Goal: Task Accomplishment & Management: Use online tool/utility

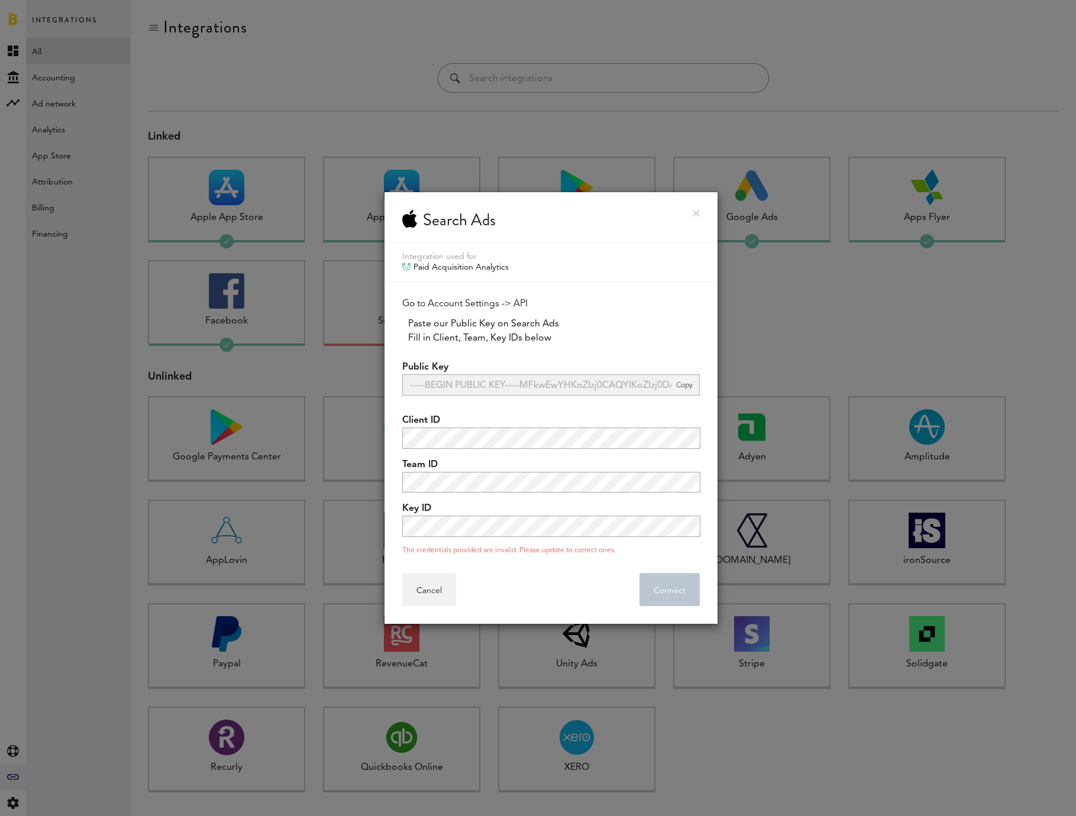
click at [682, 383] on span "Copy" at bounding box center [684, 384] width 26 height 15
click at [684, 384] on span "Copy" at bounding box center [684, 384] width 26 height 15
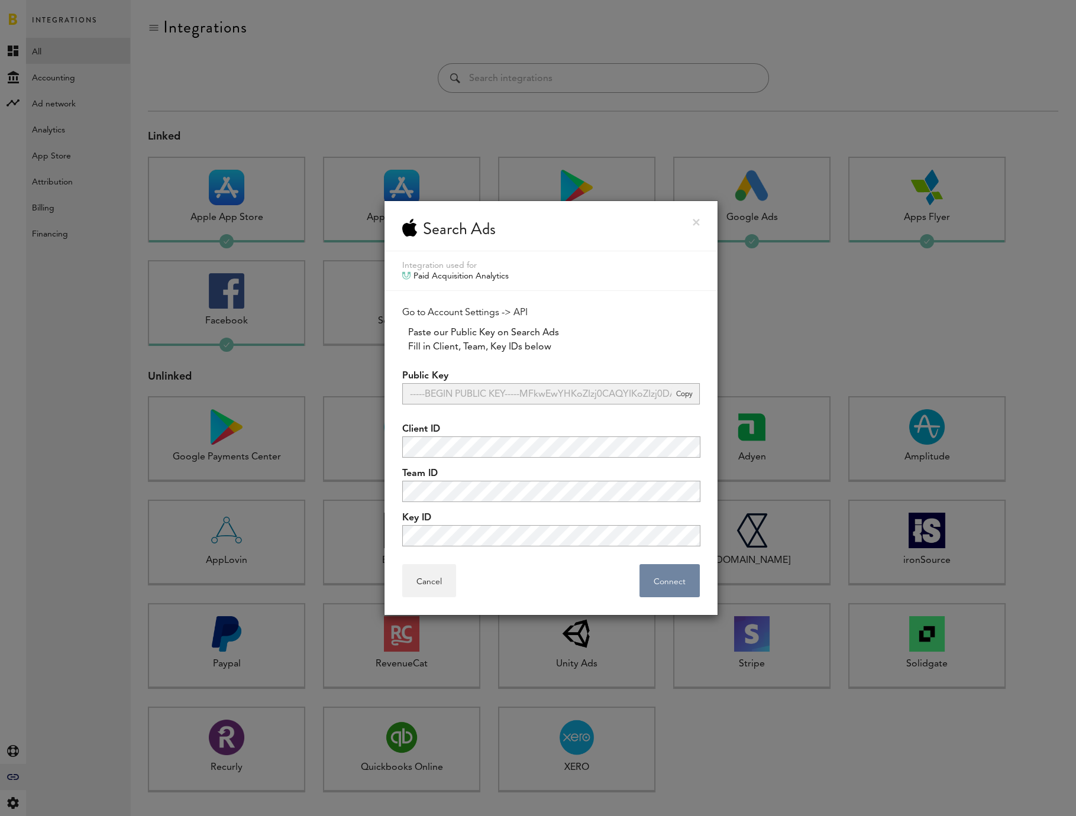
click at [668, 583] on button "Connect . . ." at bounding box center [669, 580] width 60 height 33
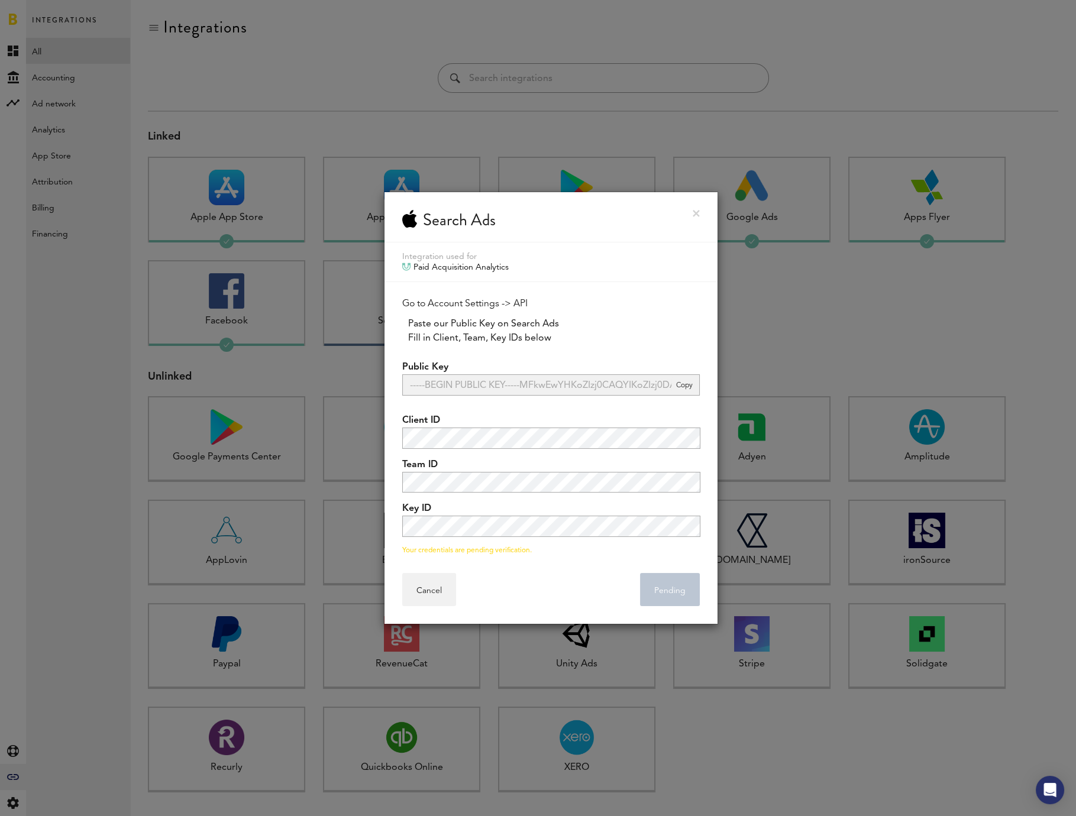
click at [558, 565] on div "Cancel Pending . . ." at bounding box center [550, 589] width 333 height 69
click at [697, 210] on link at bounding box center [695, 213] width 7 height 7
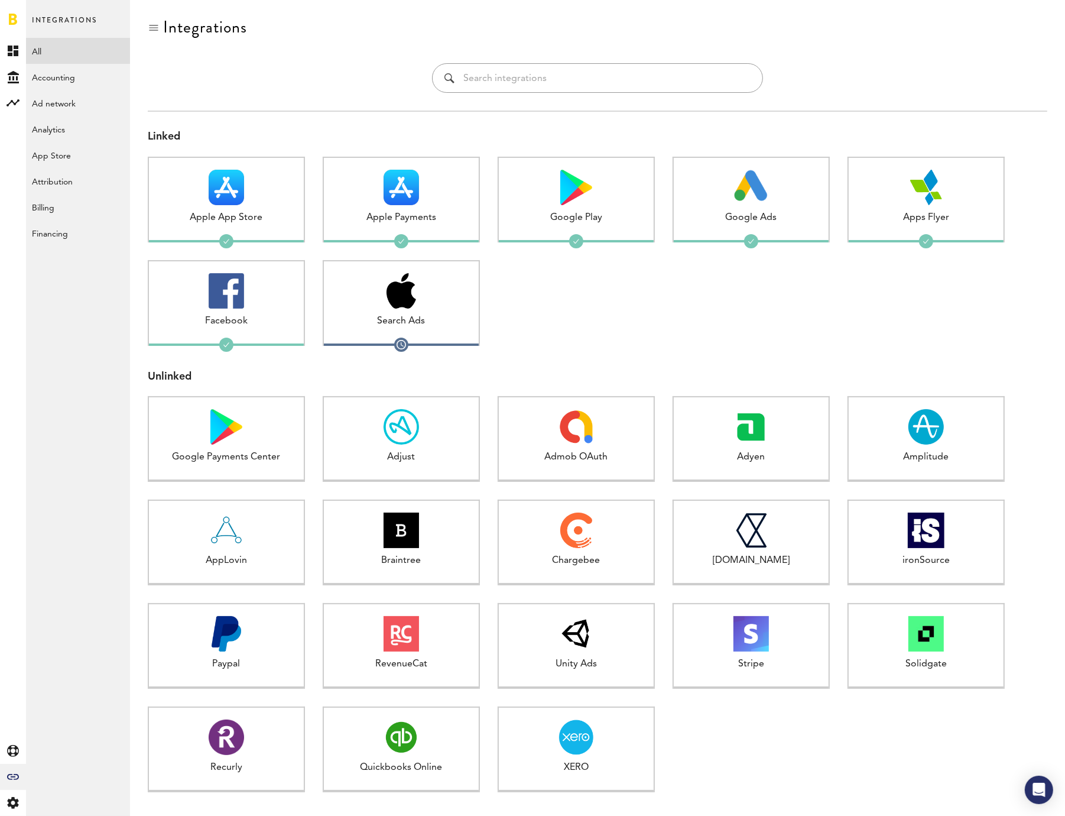
click at [698, 321] on div at bounding box center [751, 311] width 157 height 103
click at [750, 342] on div at bounding box center [751, 311] width 157 height 103
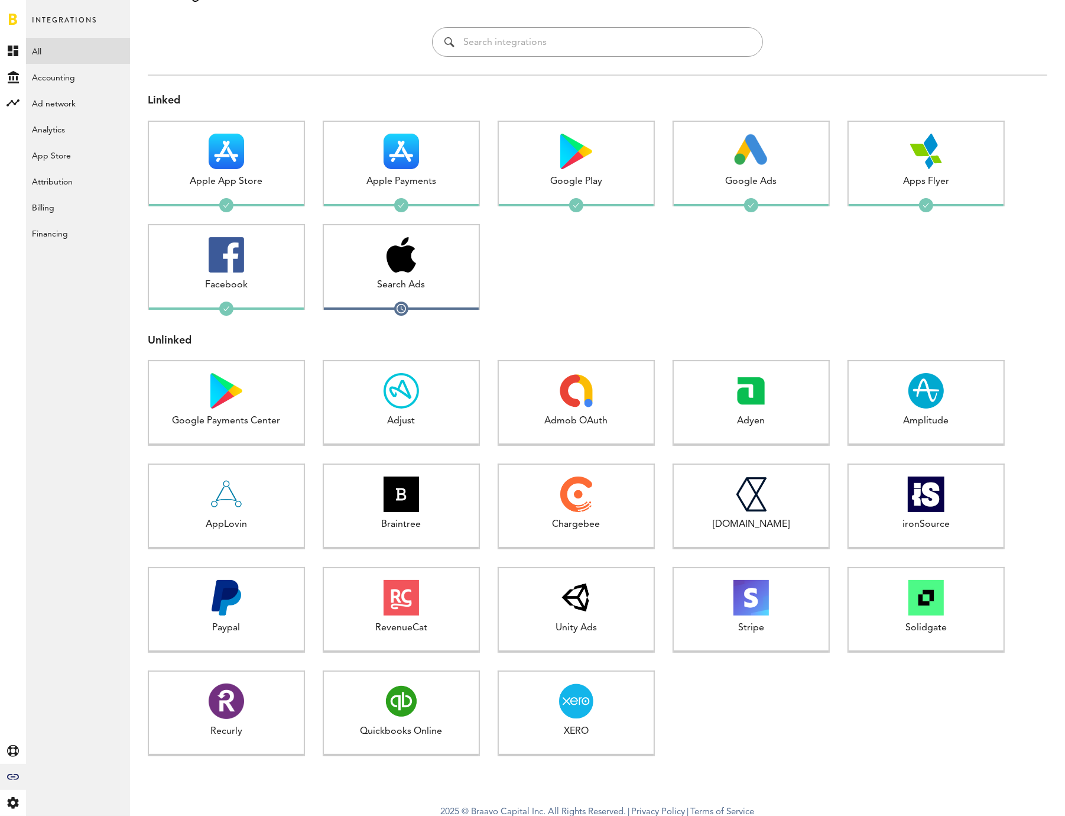
scroll to position [41, 0]
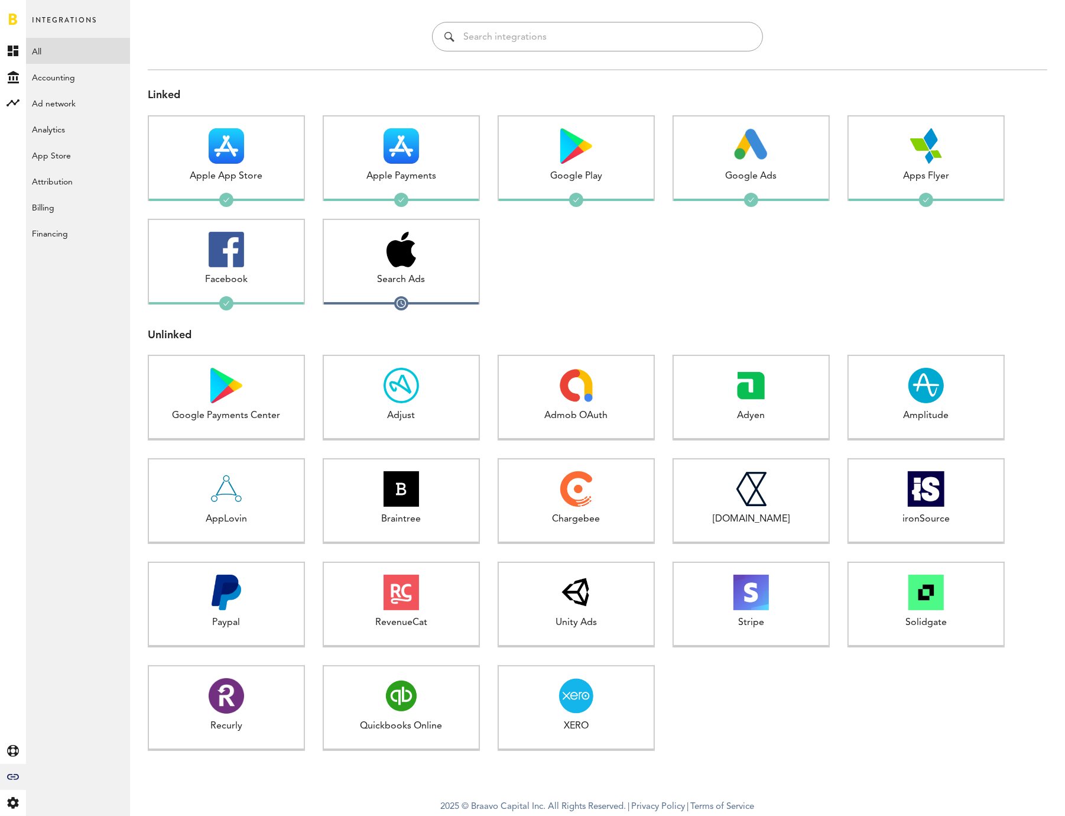
click at [600, 320] on div at bounding box center [576, 270] width 157 height 103
click at [536, 301] on div at bounding box center [576, 270] width 157 height 103
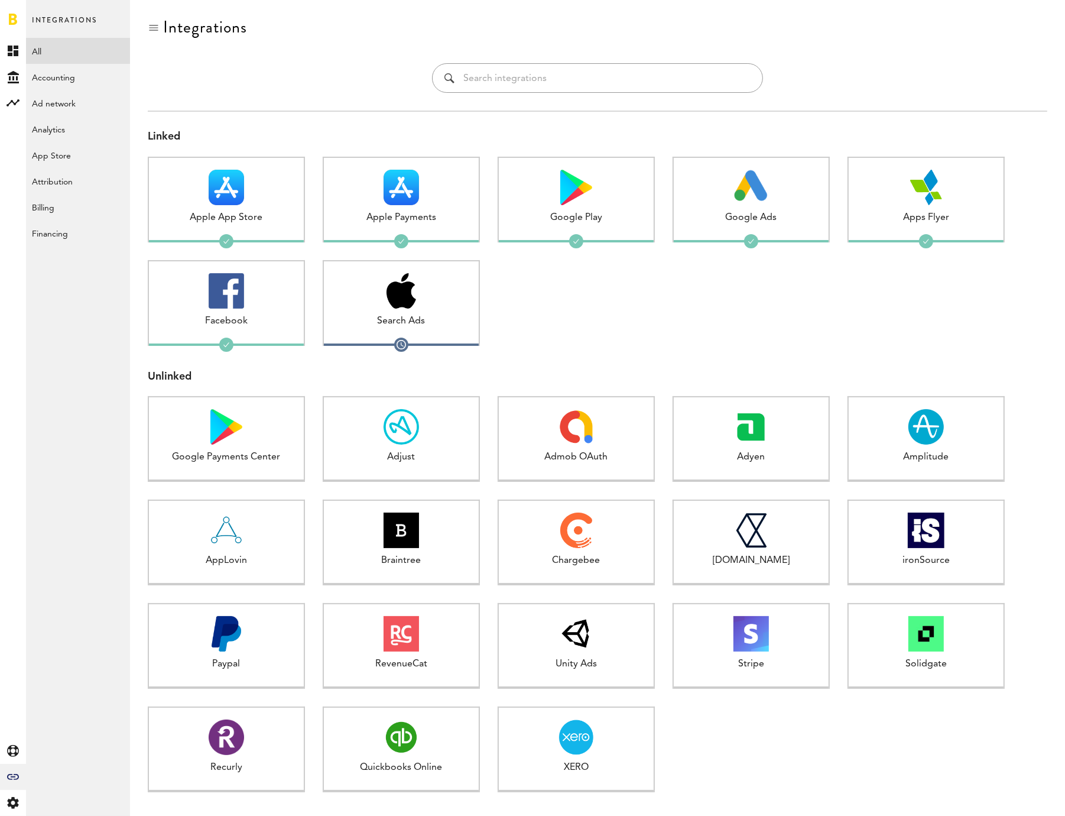
click at [902, 329] on div at bounding box center [926, 311] width 157 height 103
